Goal: Task Accomplishment & Management: Use online tool/utility

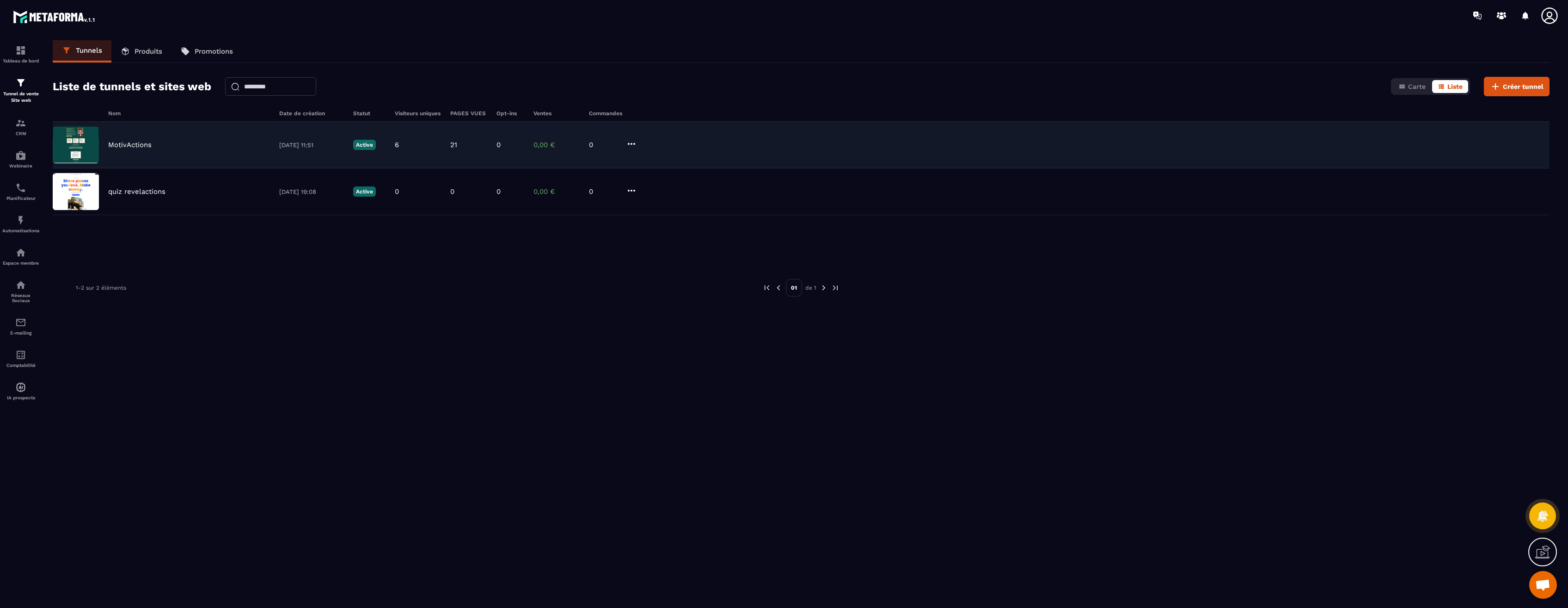
click at [133, 145] on p "MotivActions" at bounding box center [130, 145] width 44 height 8
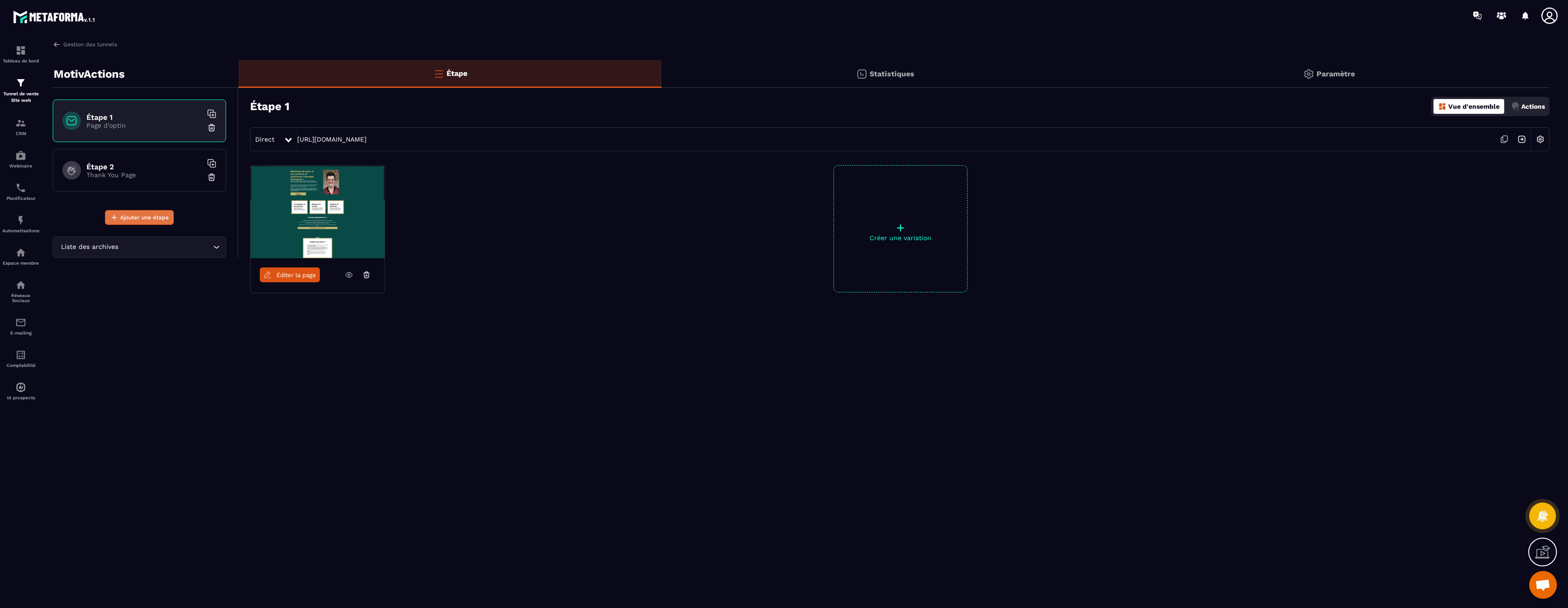
click at [149, 217] on span "Ajouter une étape" at bounding box center [144, 217] width 49 height 9
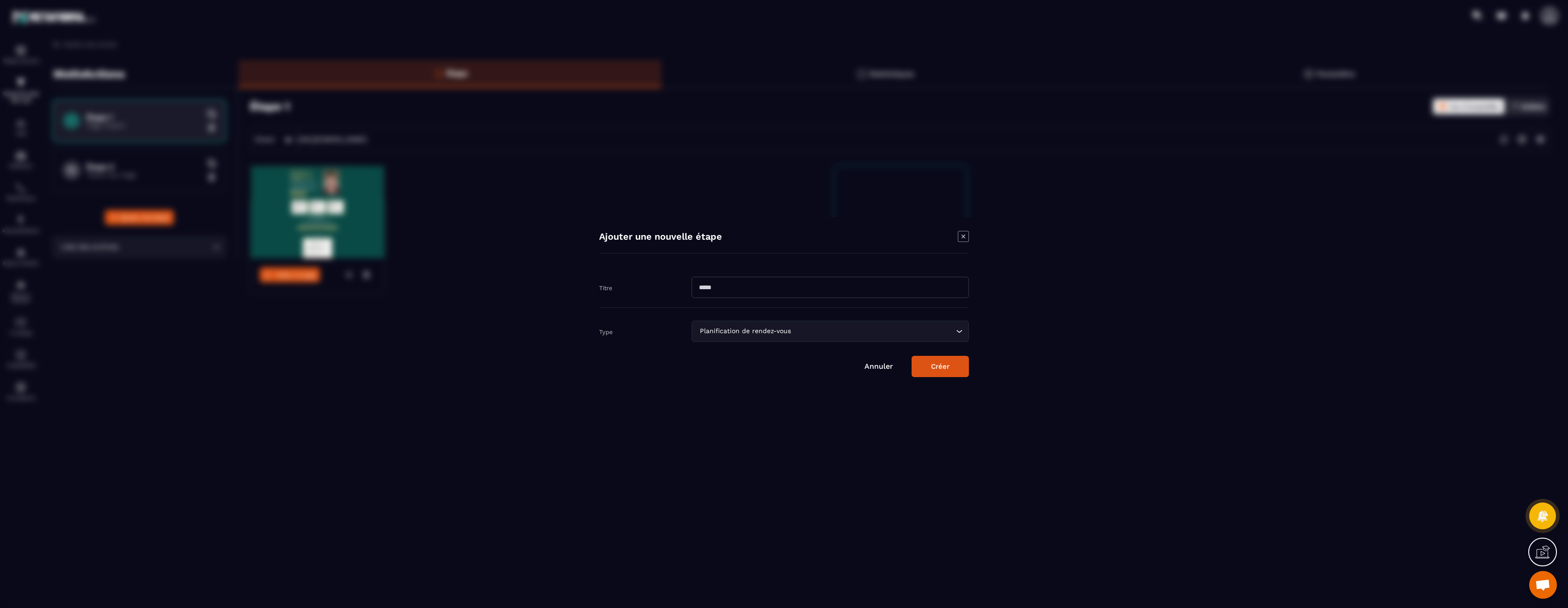
click at [823, 281] on input "Modal window" at bounding box center [830, 287] width 278 height 21
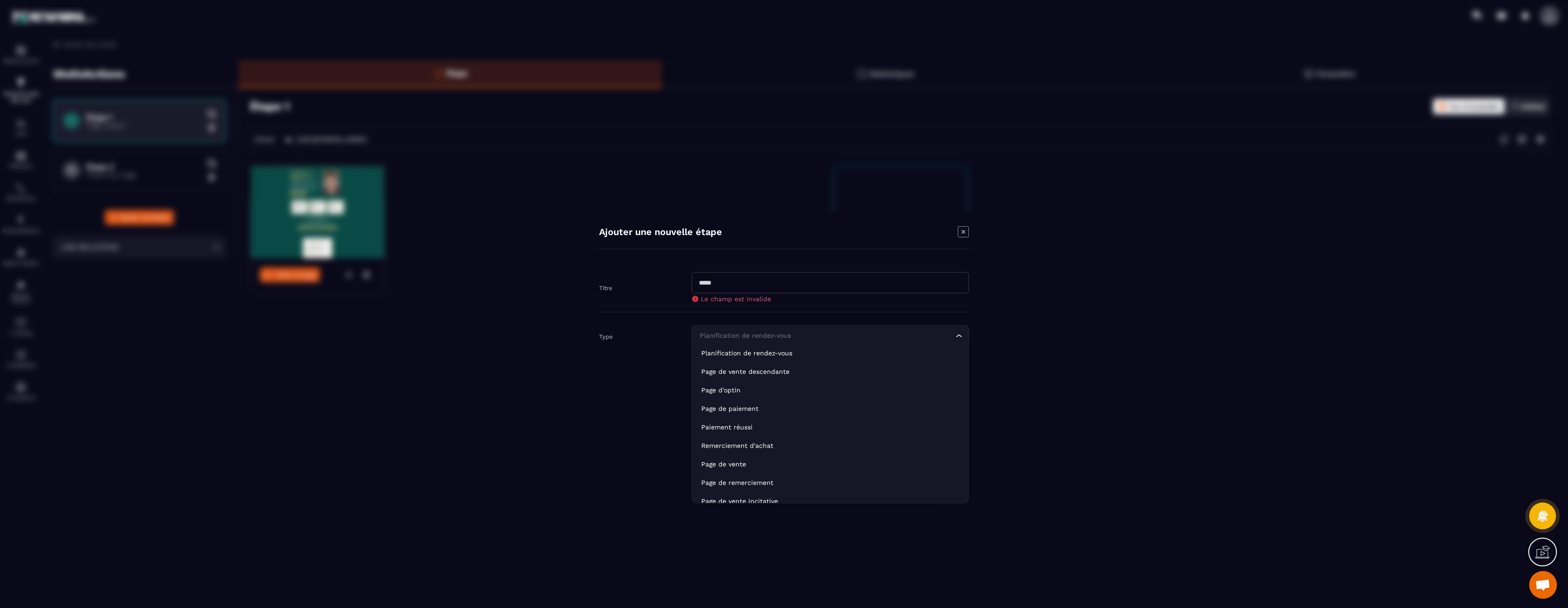
click at [931, 331] on input "Search for option" at bounding box center [825, 336] width 256 height 10
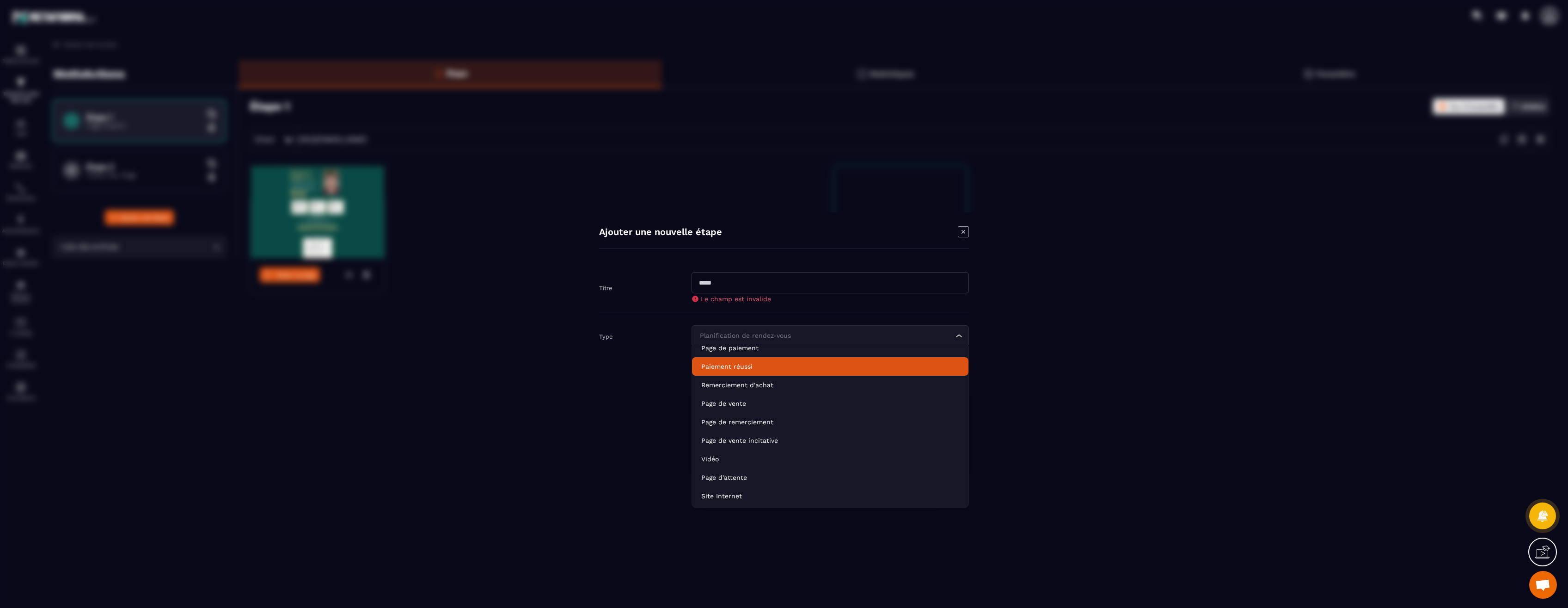
scroll to position [58, 0]
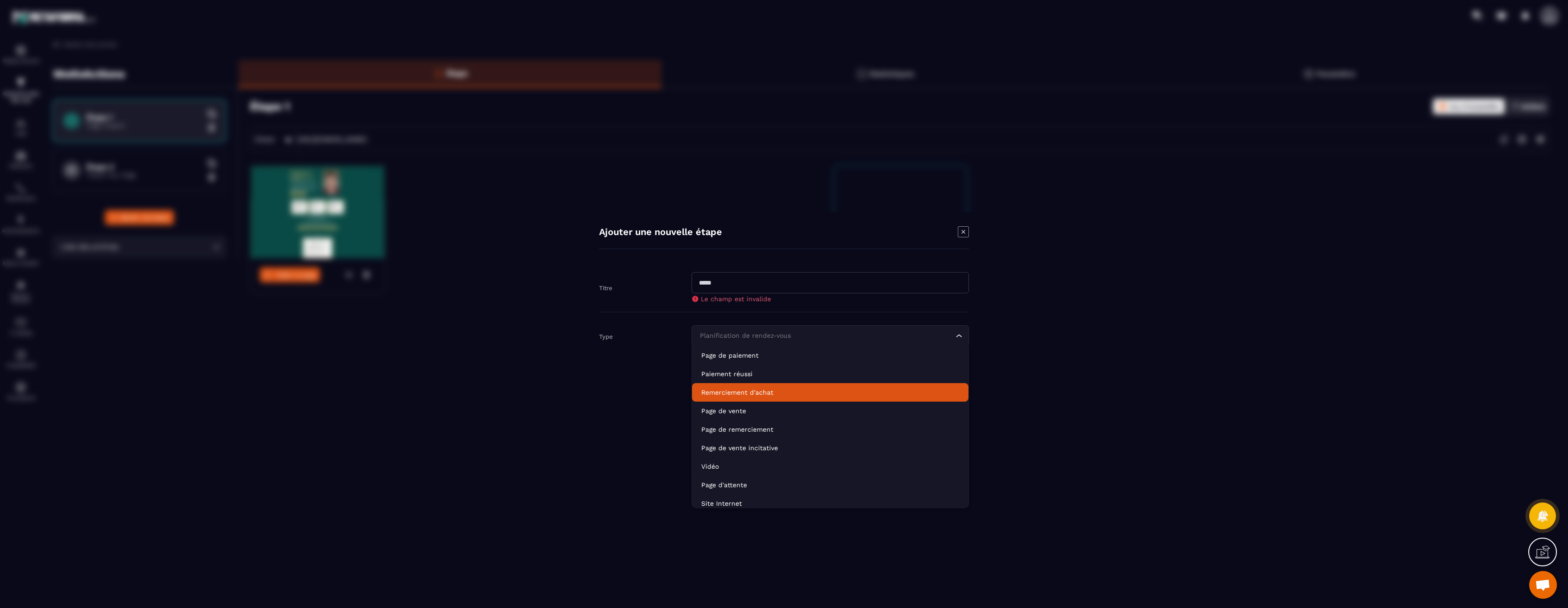
click at [741, 391] on p "Remerciement d'achat" at bounding box center [830, 392] width 258 height 9
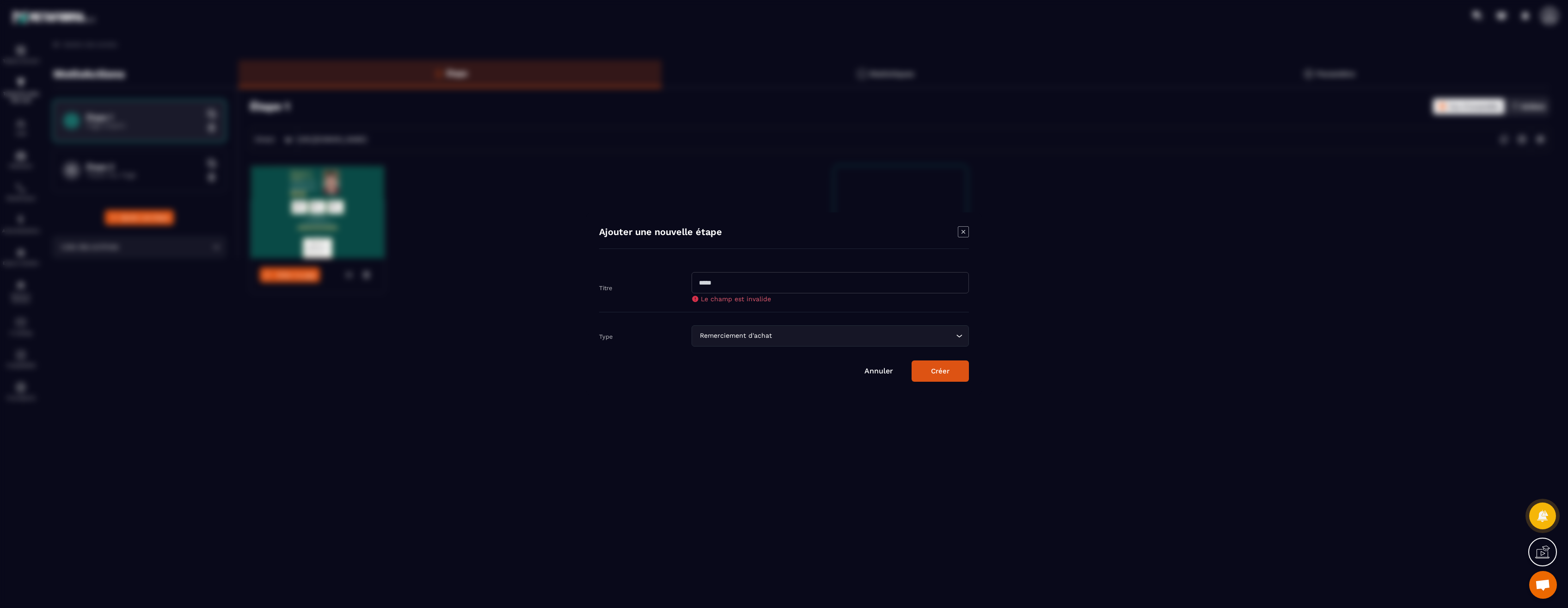
click at [716, 285] on input "Modal window" at bounding box center [830, 283] width 278 height 21
type input "**********"
click at [945, 368] on button "Créer" at bounding box center [940, 371] width 57 height 21
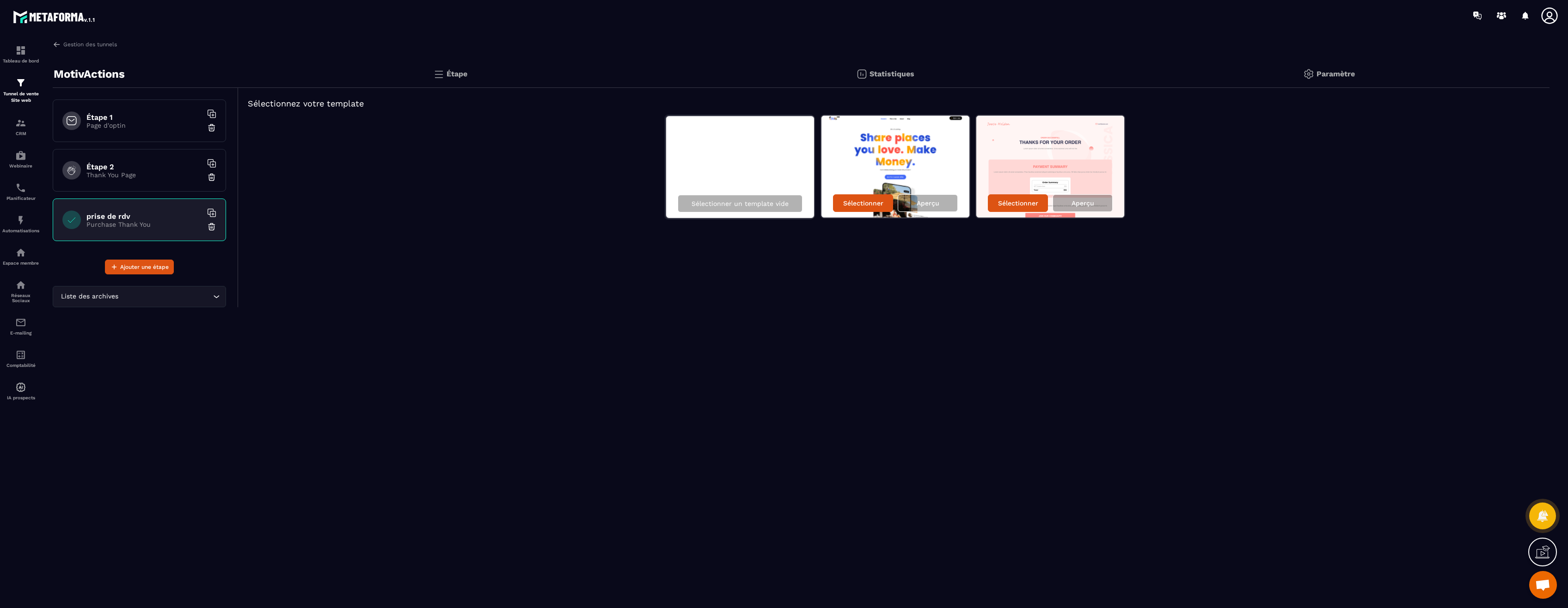
click at [108, 165] on h6 "Étape 2" at bounding box center [144, 167] width 116 height 8
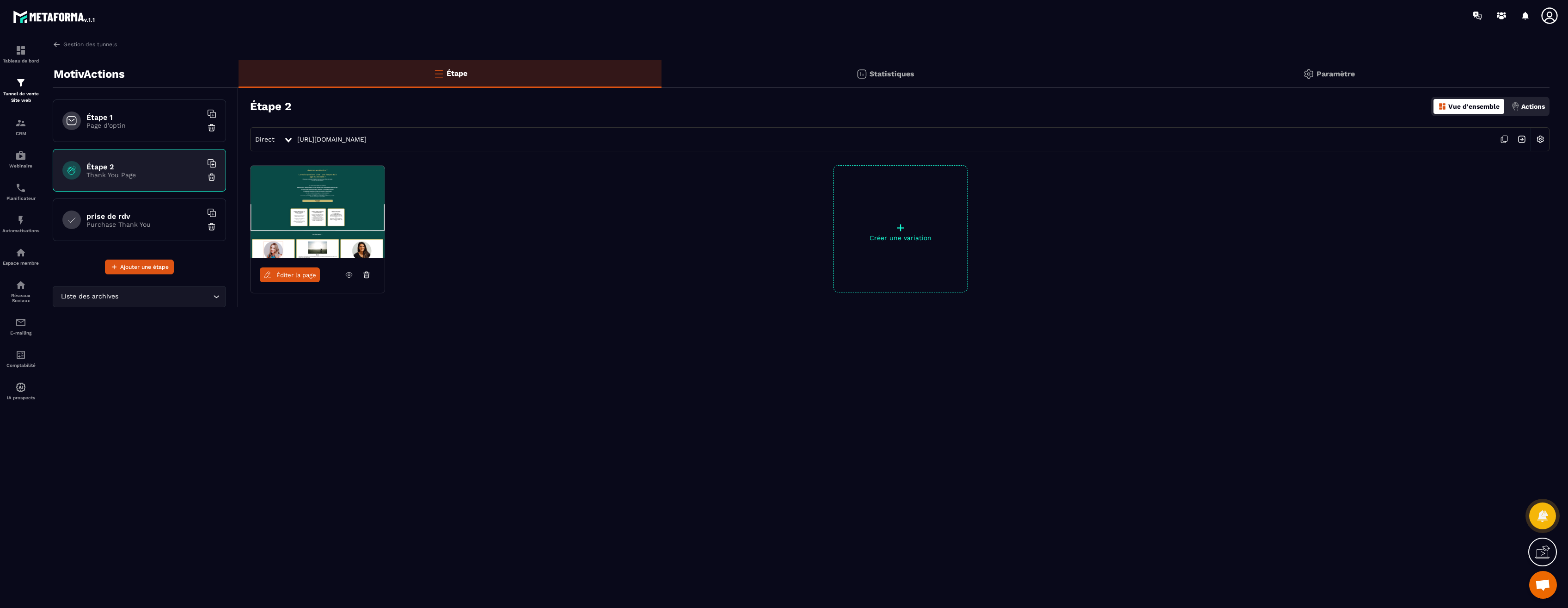
click at [106, 218] on h6 "prise de rdv" at bounding box center [144, 216] width 116 height 8
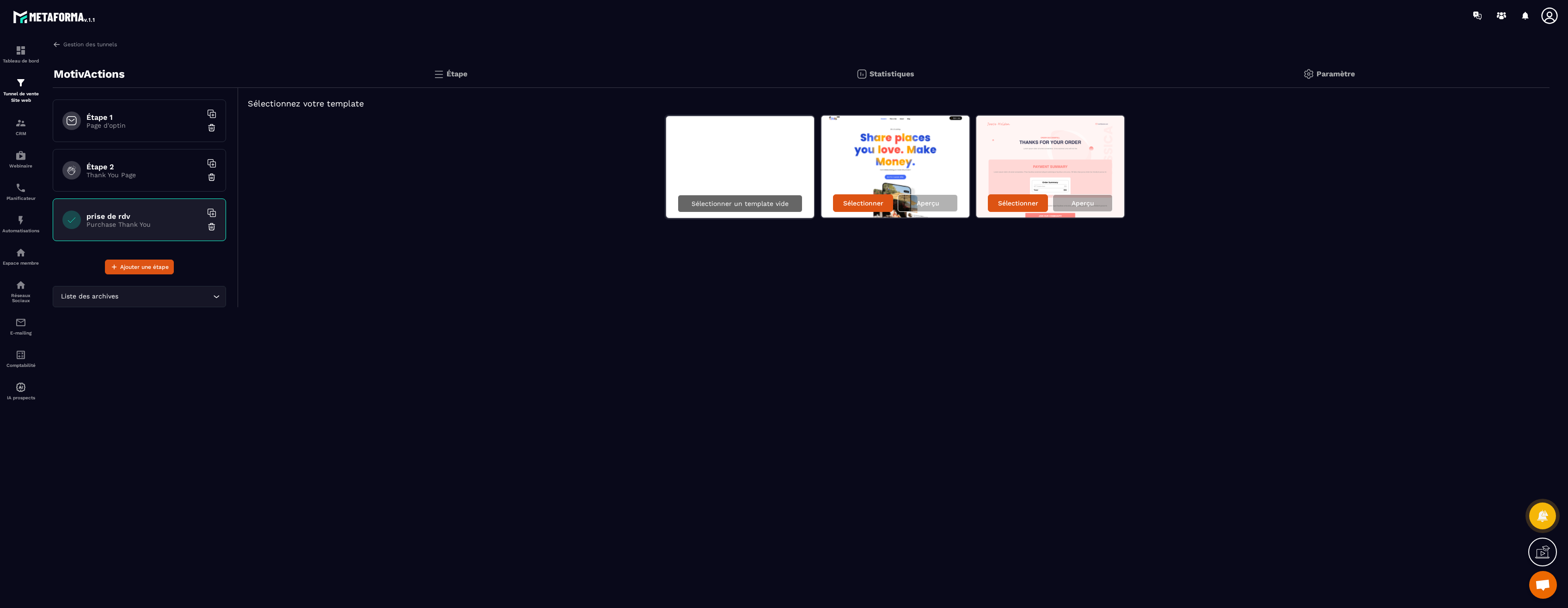
click at [742, 201] on p "Sélectionner un template vide" at bounding box center [740, 204] width 97 height 7
